Goal: Transaction & Acquisition: Purchase product/service

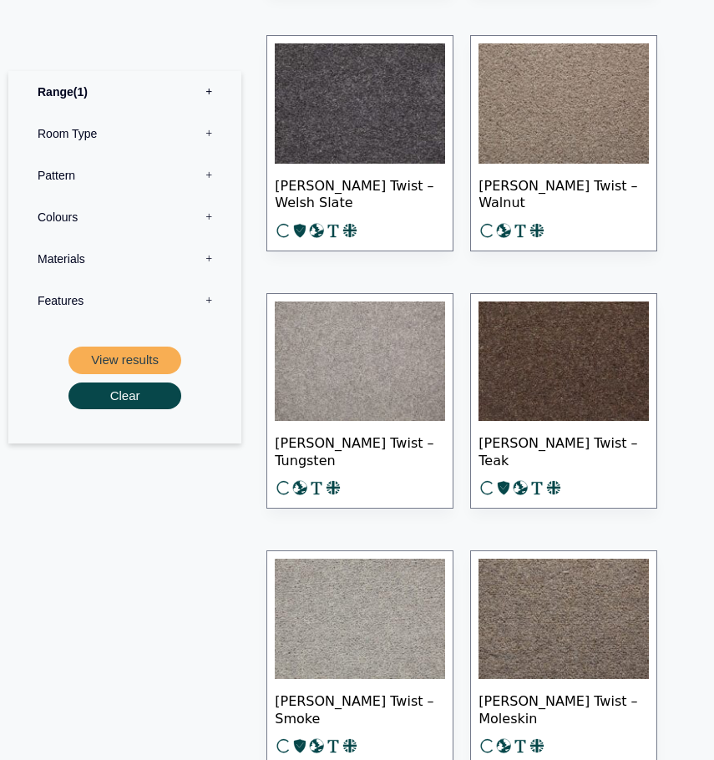
scroll to position [1253, 0]
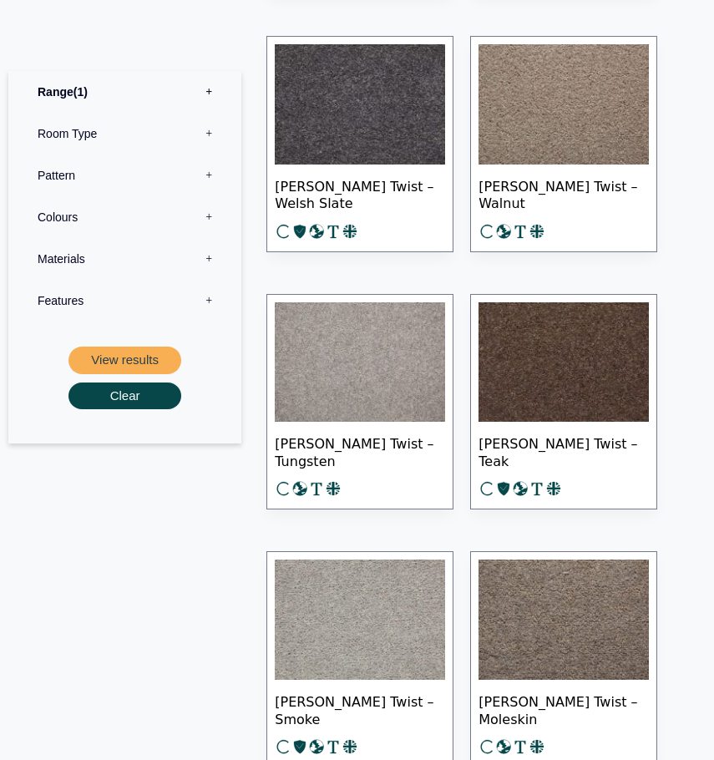
click at [126, 122] on label "Room Type 0" at bounding box center [125, 134] width 208 height 42
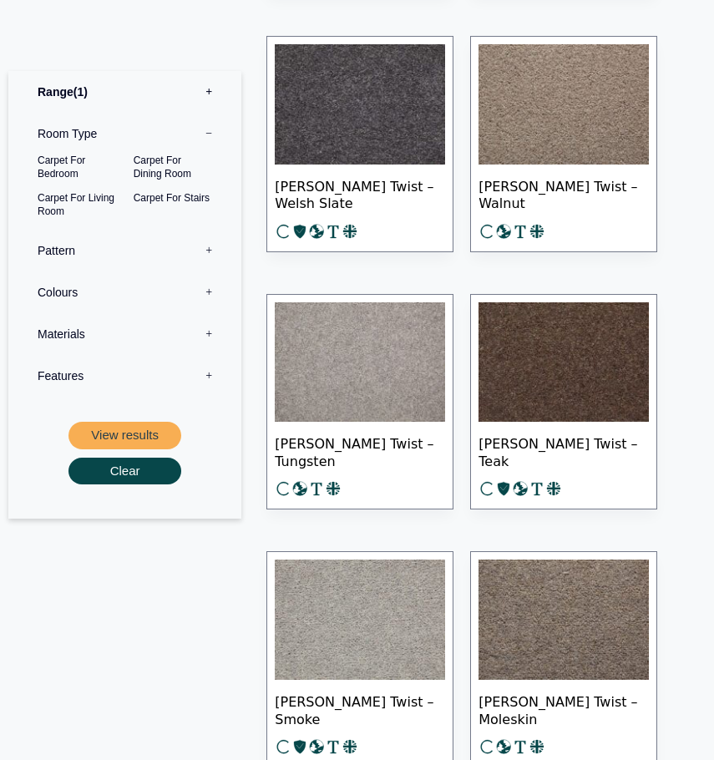
click at [134, 254] on label "Pattern 0" at bounding box center [125, 251] width 208 height 42
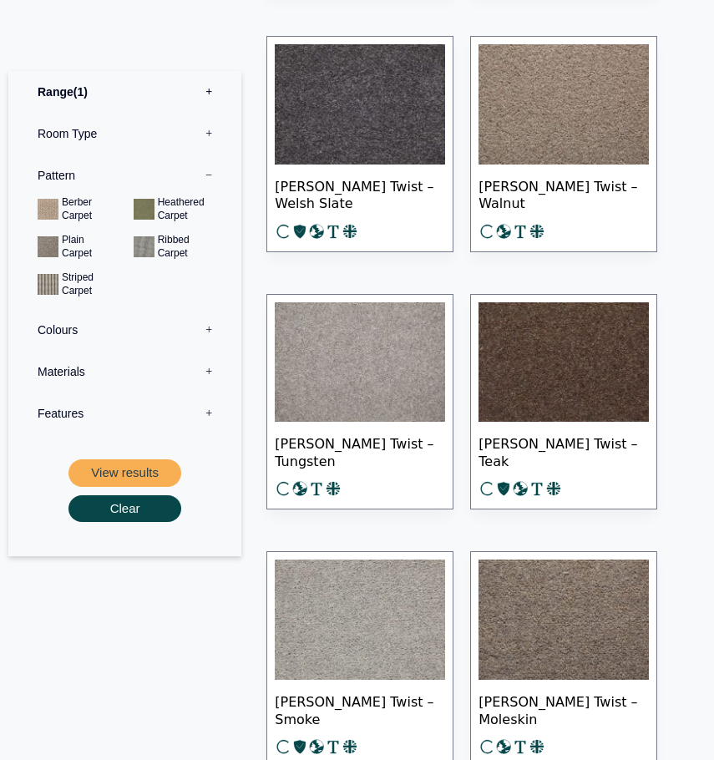
click at [140, 314] on label "Colours 0" at bounding box center [125, 330] width 208 height 42
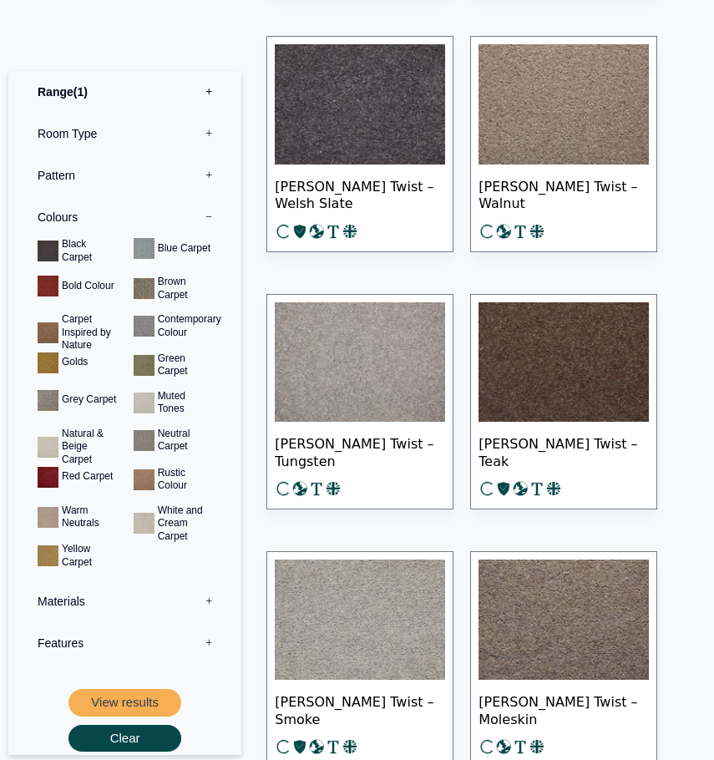
click at [112, 171] on label "Pattern 0" at bounding box center [125, 176] width 208 height 42
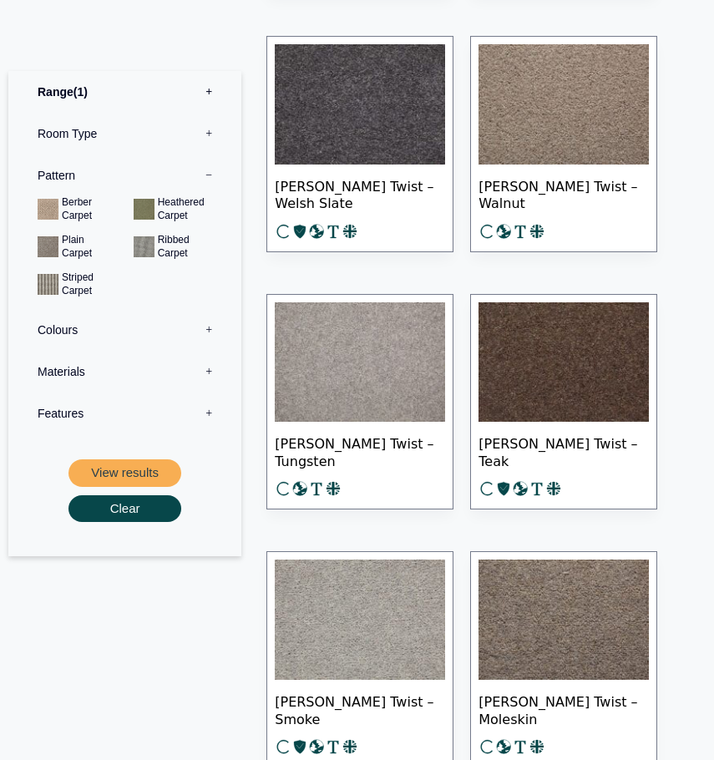
click at [106, 327] on label "Colours 0" at bounding box center [125, 330] width 208 height 42
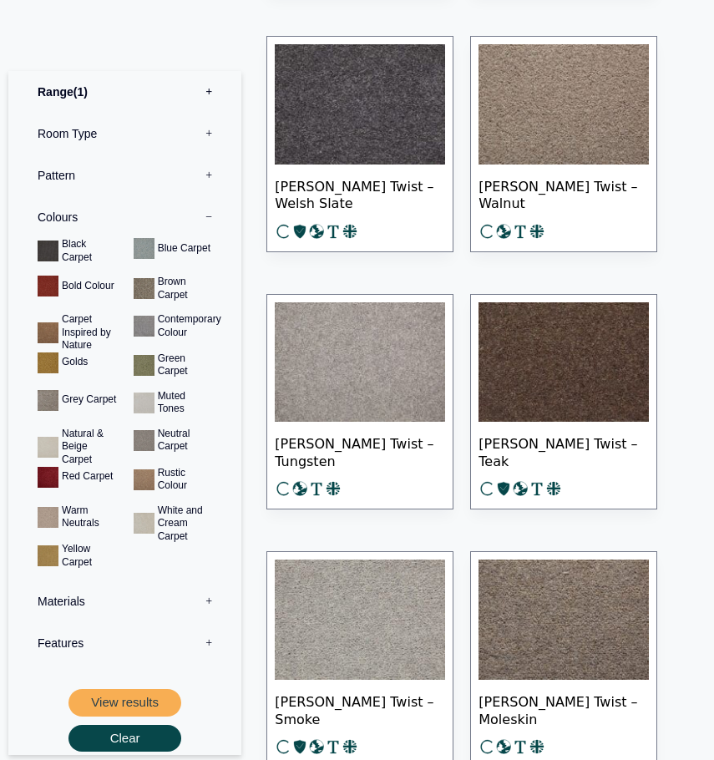
click at [104, 176] on label "Pattern 0" at bounding box center [125, 176] width 208 height 42
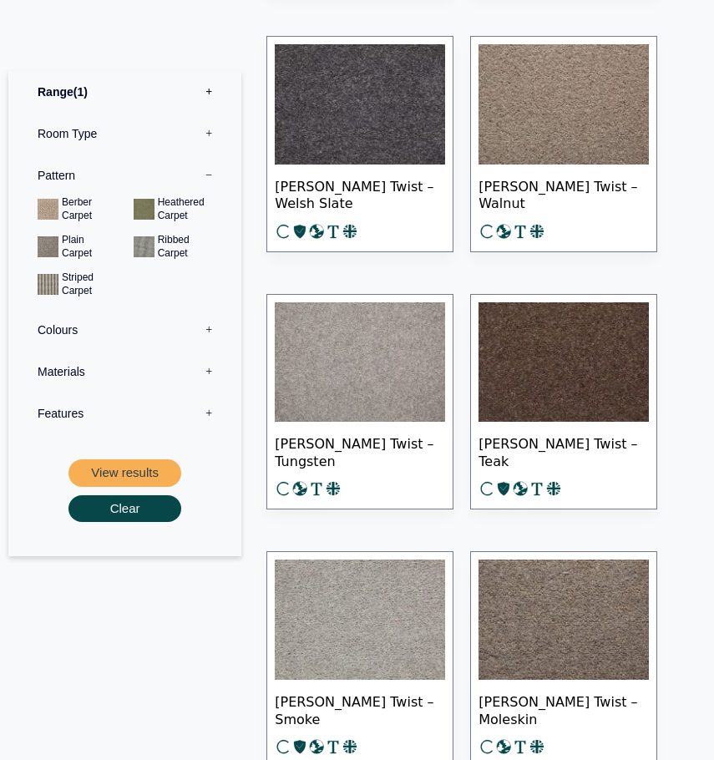
click at [69, 325] on label "Colours 0" at bounding box center [125, 330] width 208 height 42
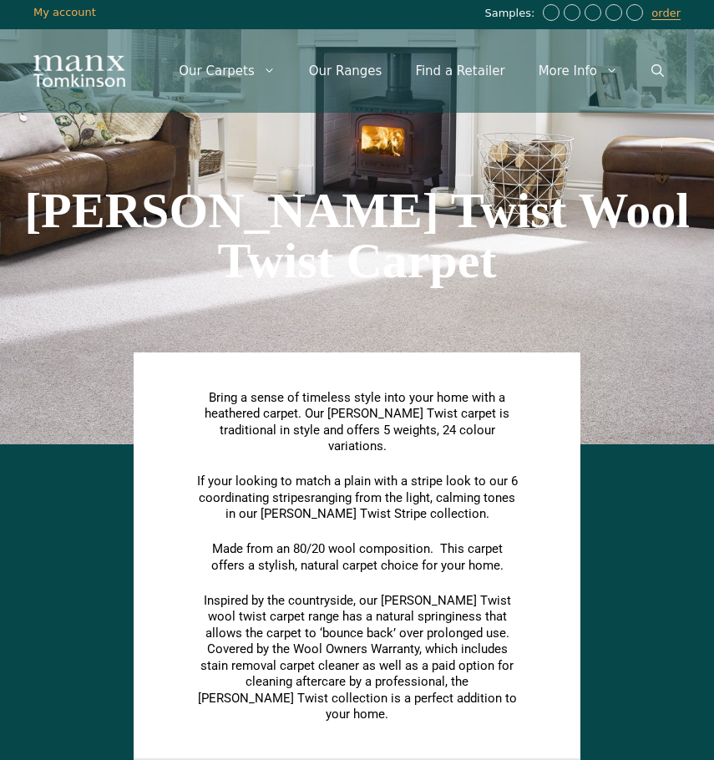
scroll to position [0, 0]
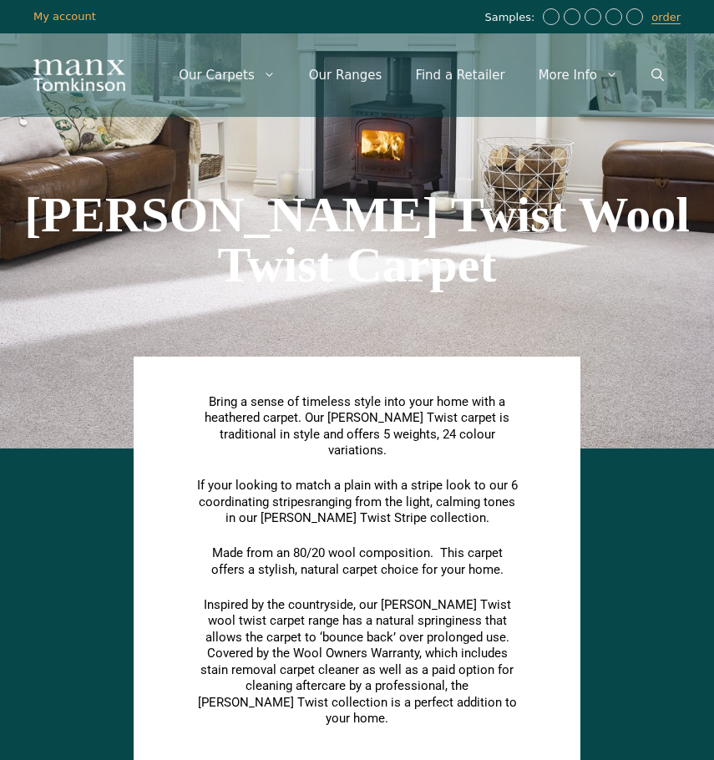
click at [53, 78] on img "Site" at bounding box center [79, 75] width 92 height 32
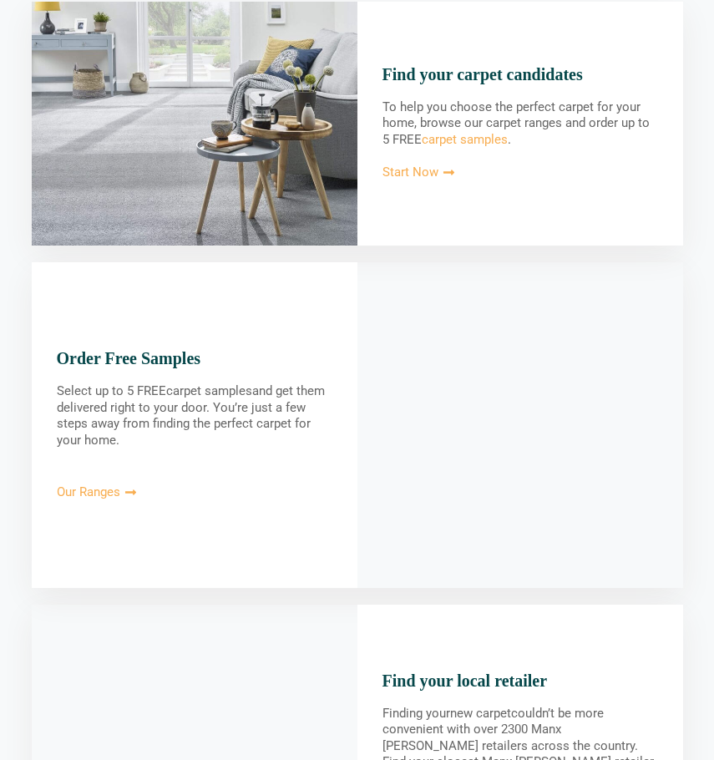
scroll to position [1504, 0]
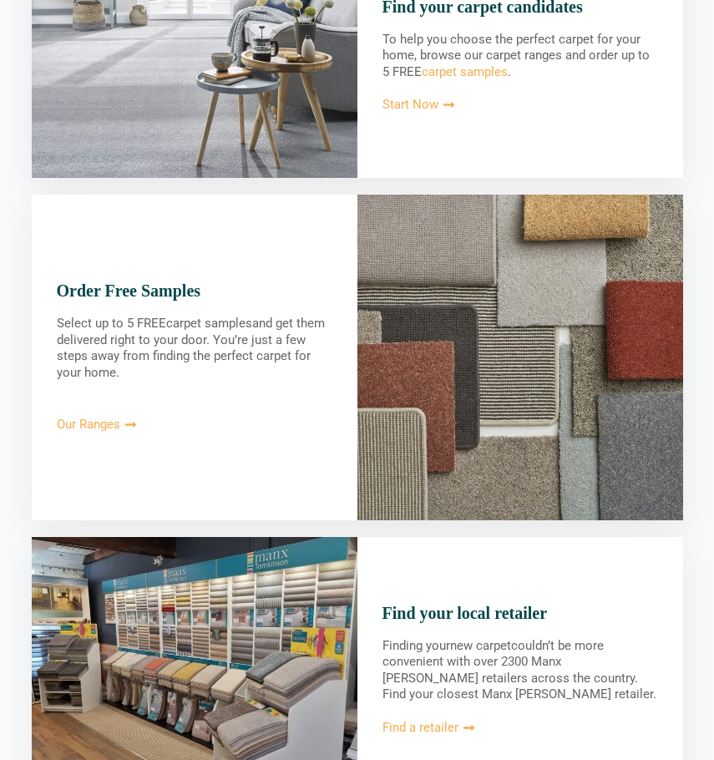
click at [90, 419] on span "Our Ranges" at bounding box center [88, 425] width 63 height 13
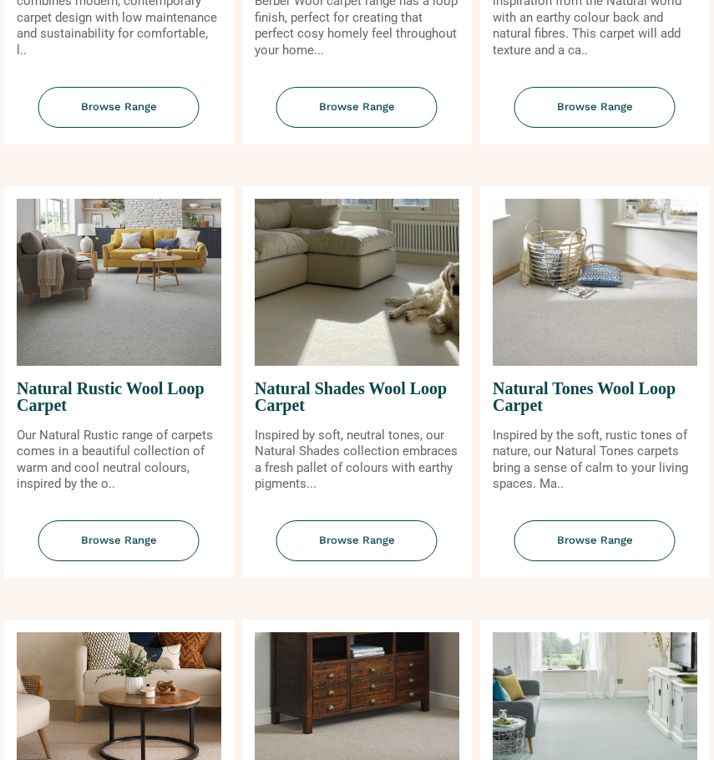
scroll to position [1504, 0]
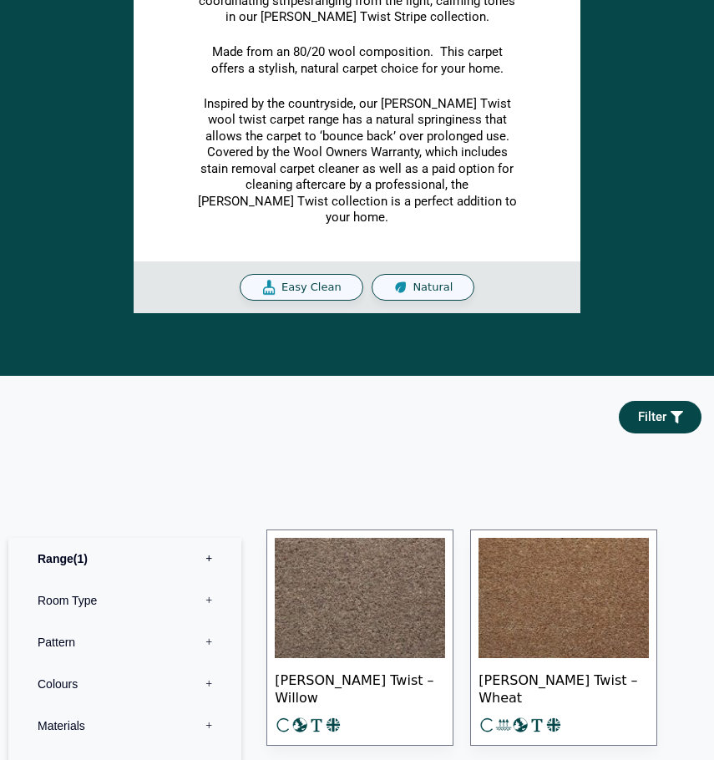
scroll to position [1003, 0]
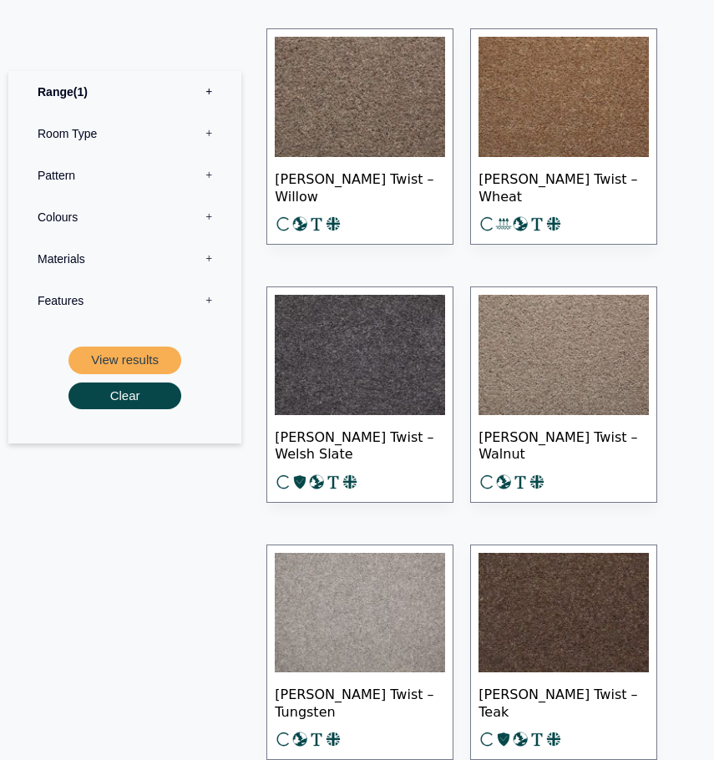
click at [378, 642] on img at bounding box center [360, 613] width 170 height 120
